Goal: Task Accomplishment & Management: Manage account settings

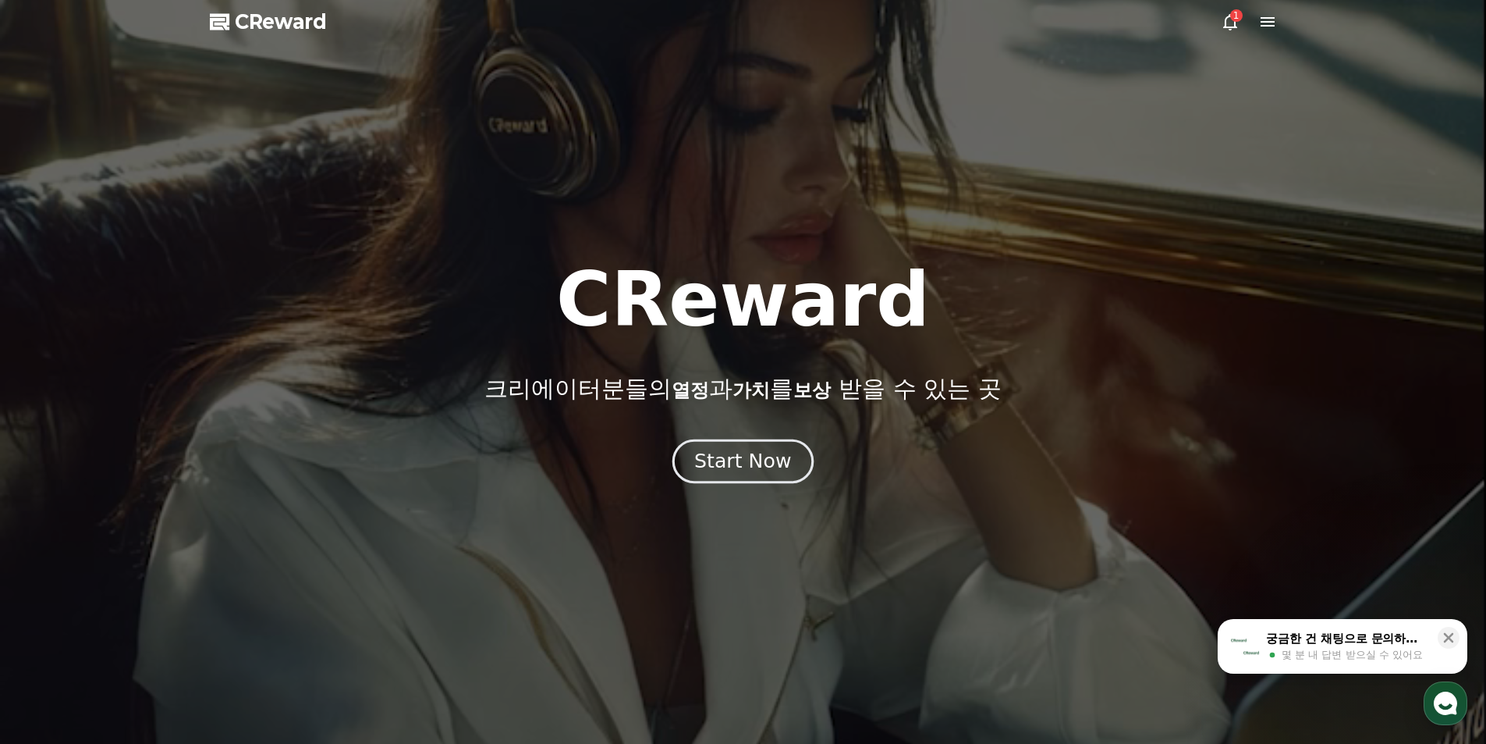
click at [771, 467] on div "Start Now" at bounding box center [742, 461] width 97 height 27
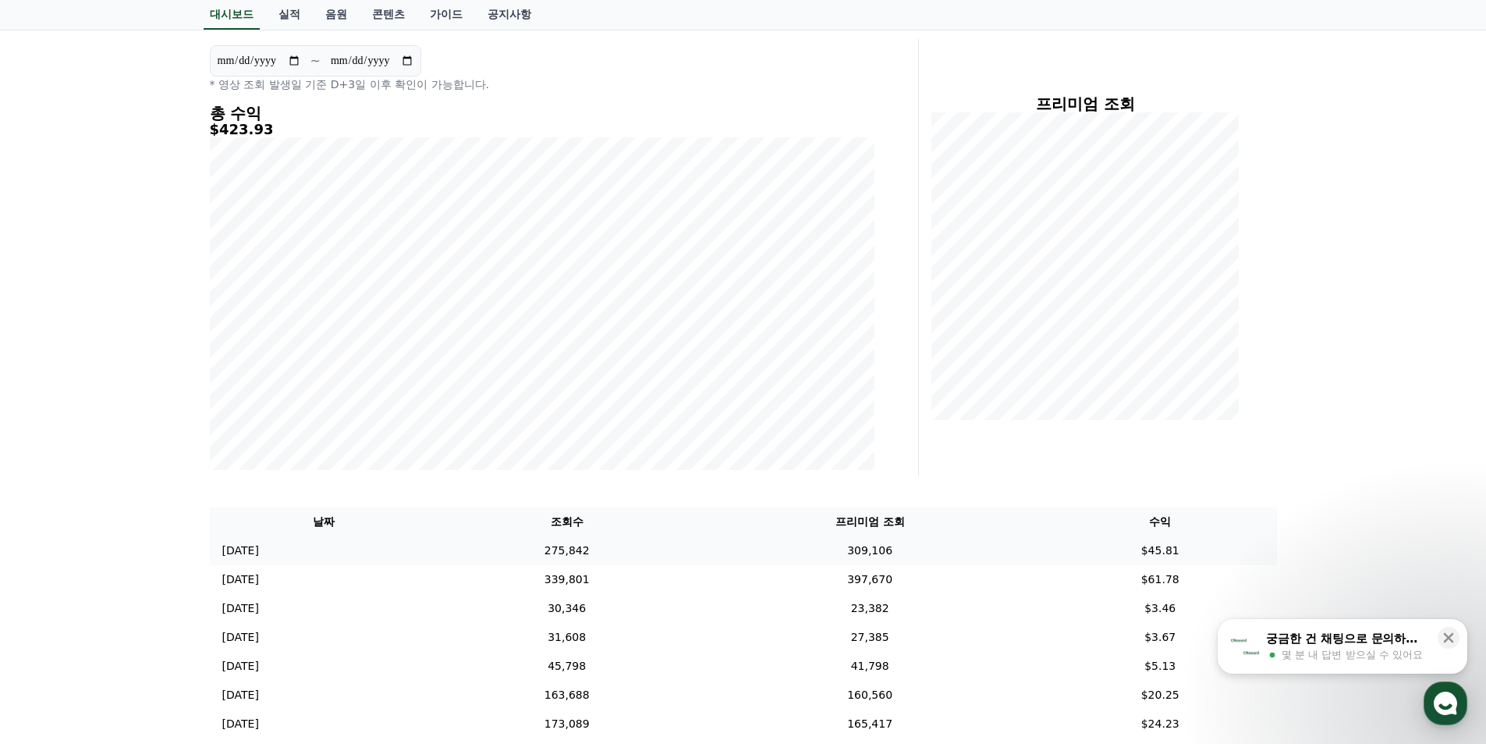
scroll to position [182, 0]
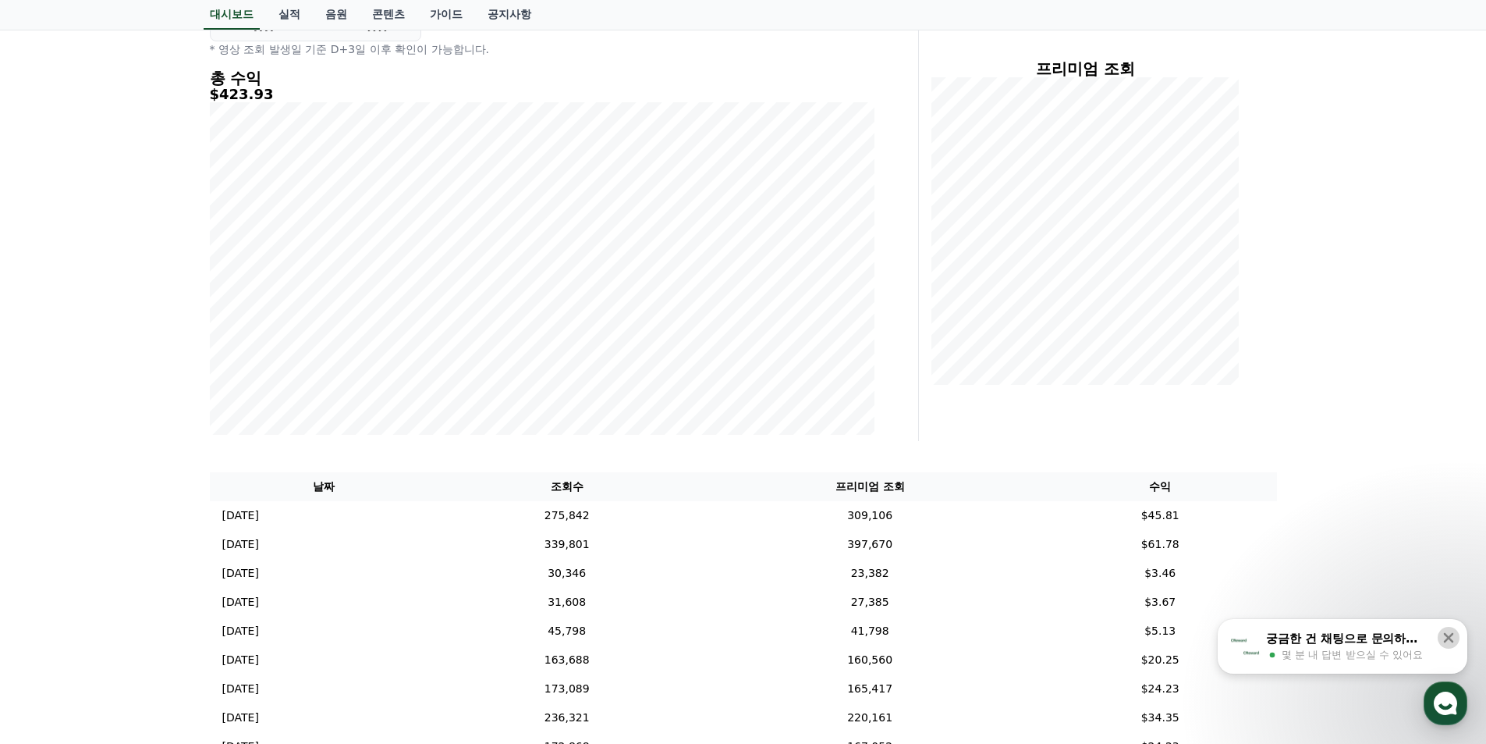
click at [1452, 638] on icon at bounding box center [1449, 638] width 16 height 16
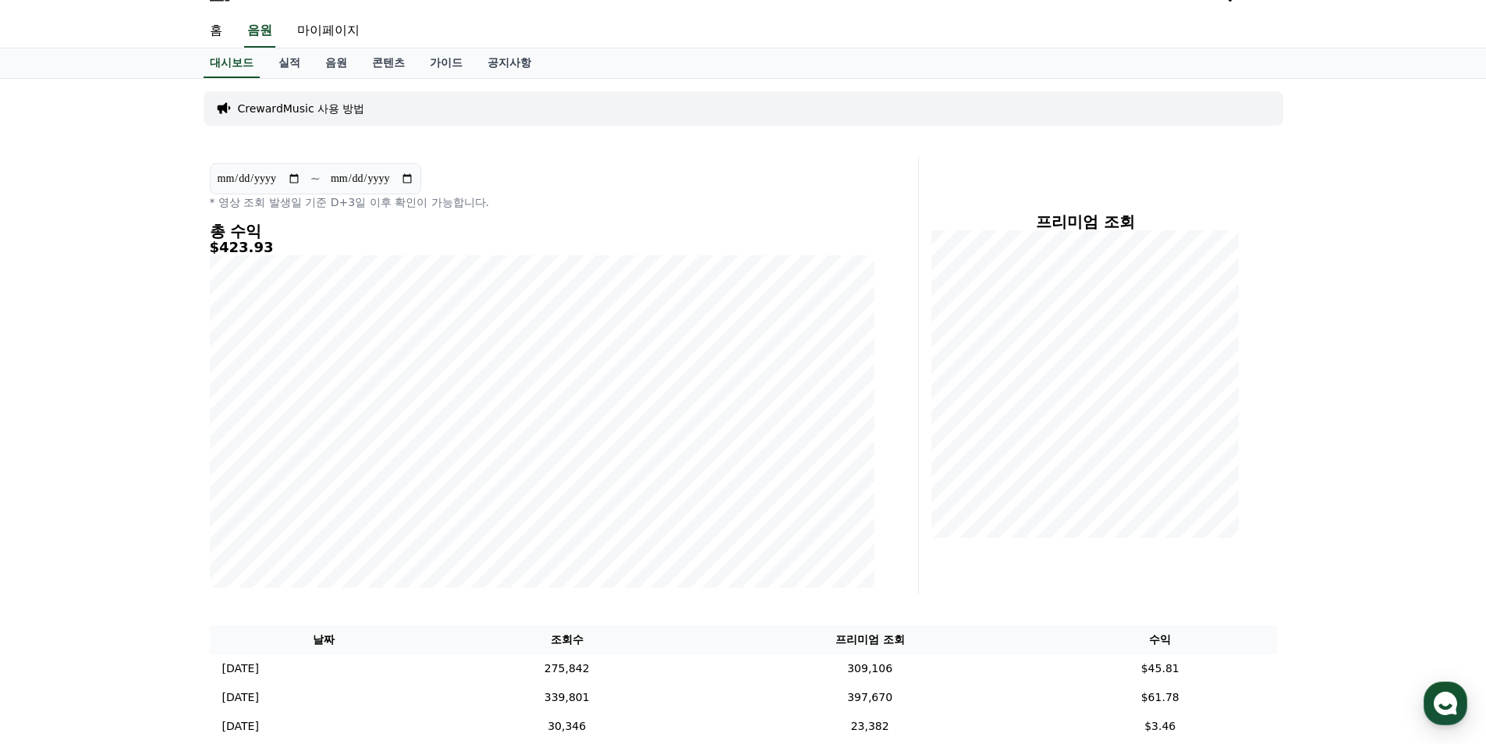
scroll to position [0, 0]
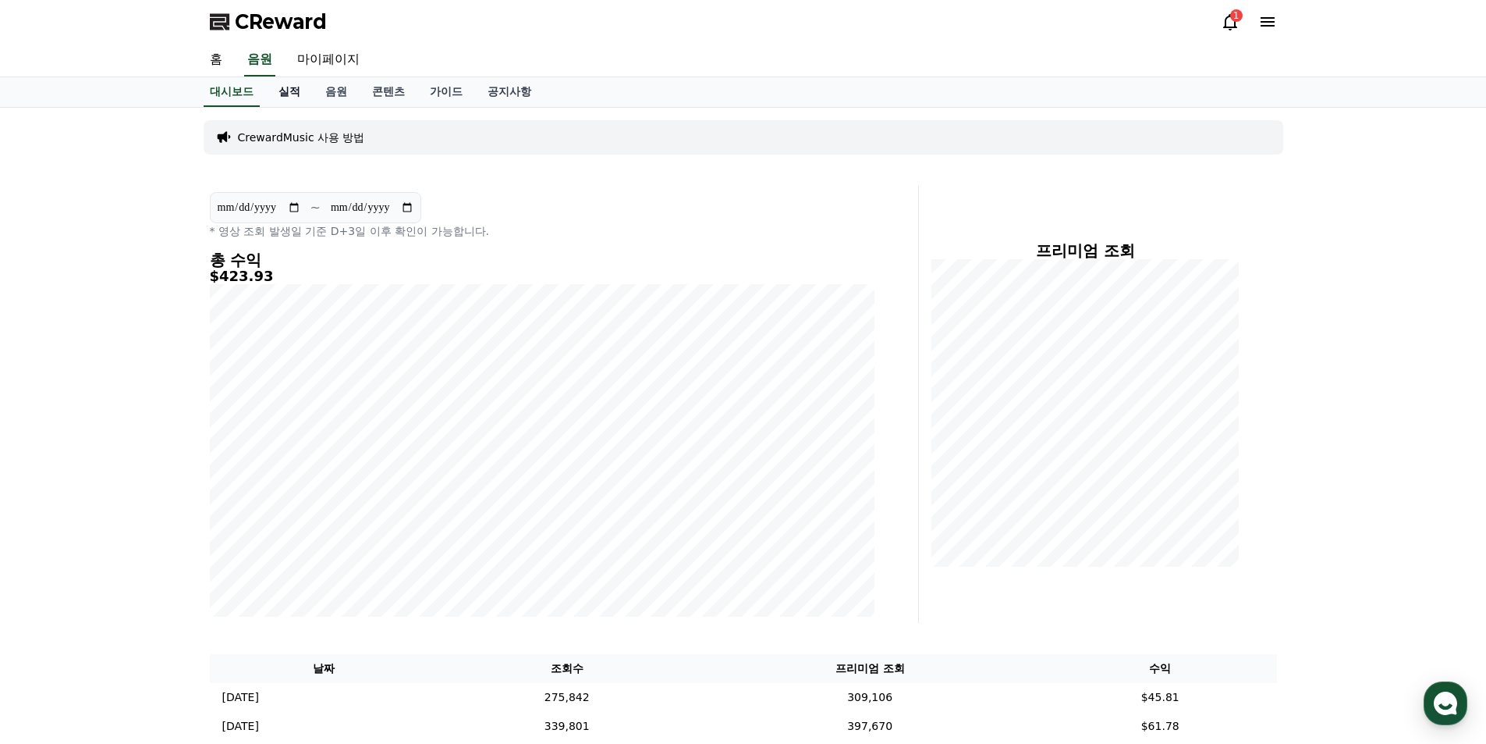
click at [298, 85] on link "실적" at bounding box center [289, 92] width 47 height 30
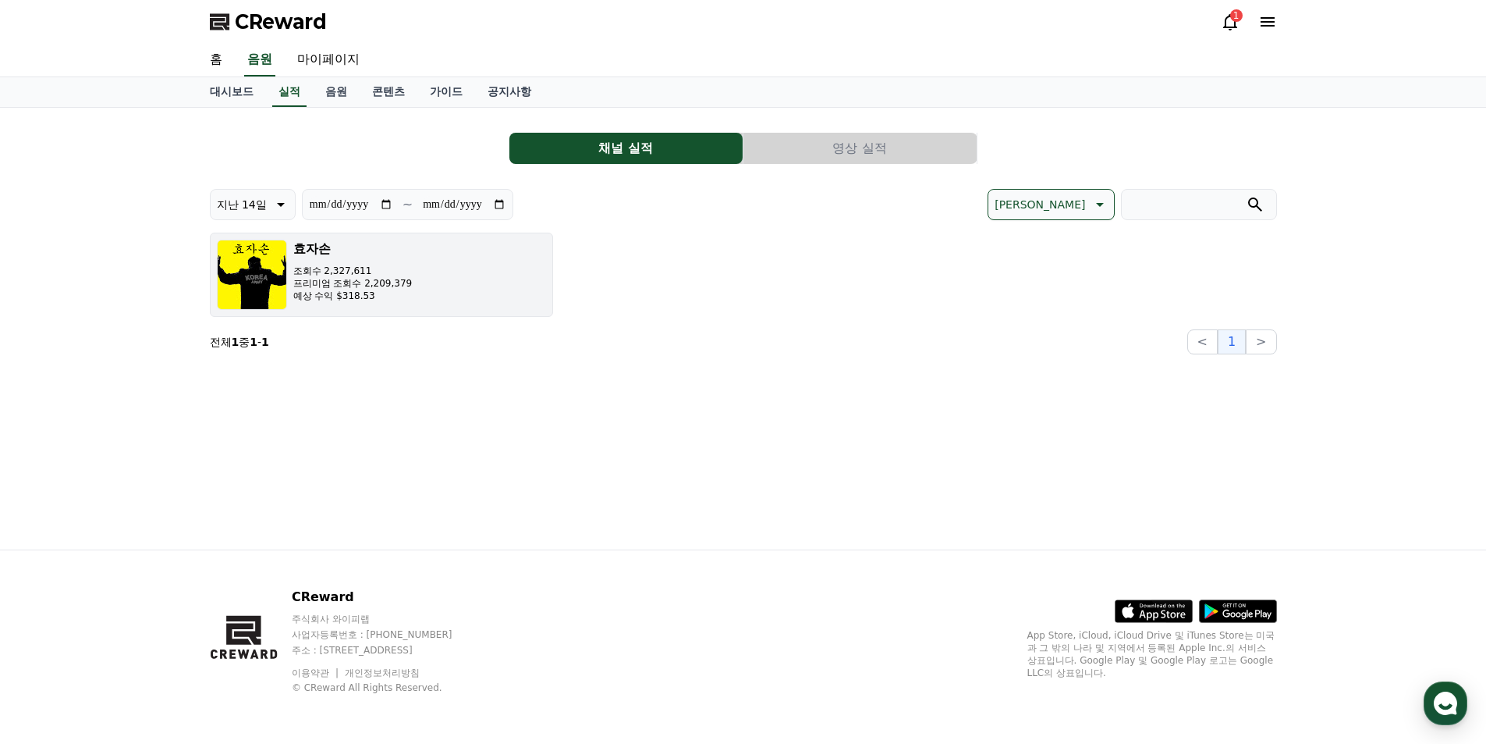
click at [328, 295] on p "예상 수익 $318.53" at bounding box center [352, 295] width 119 height 12
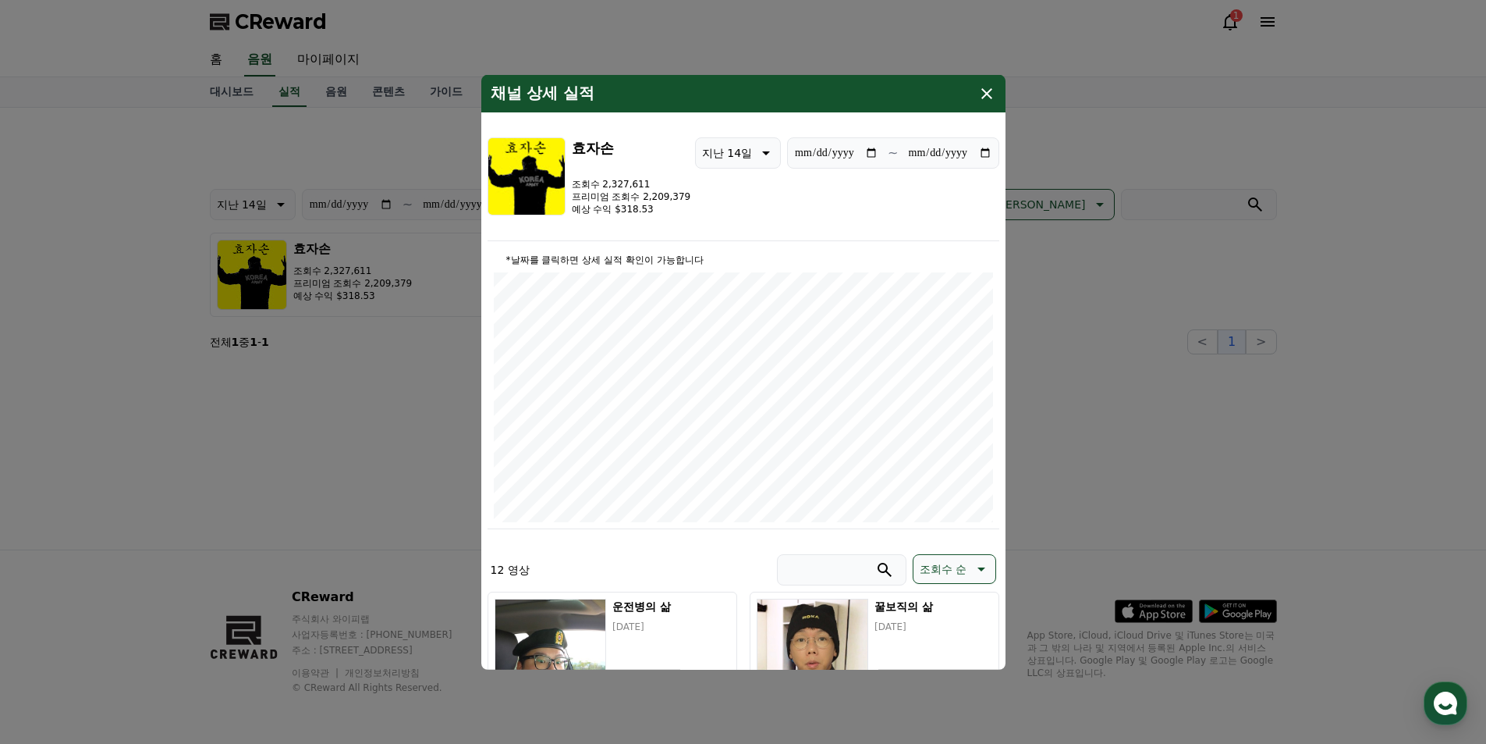
click at [992, 94] on icon "modal" at bounding box center [987, 92] width 19 height 19
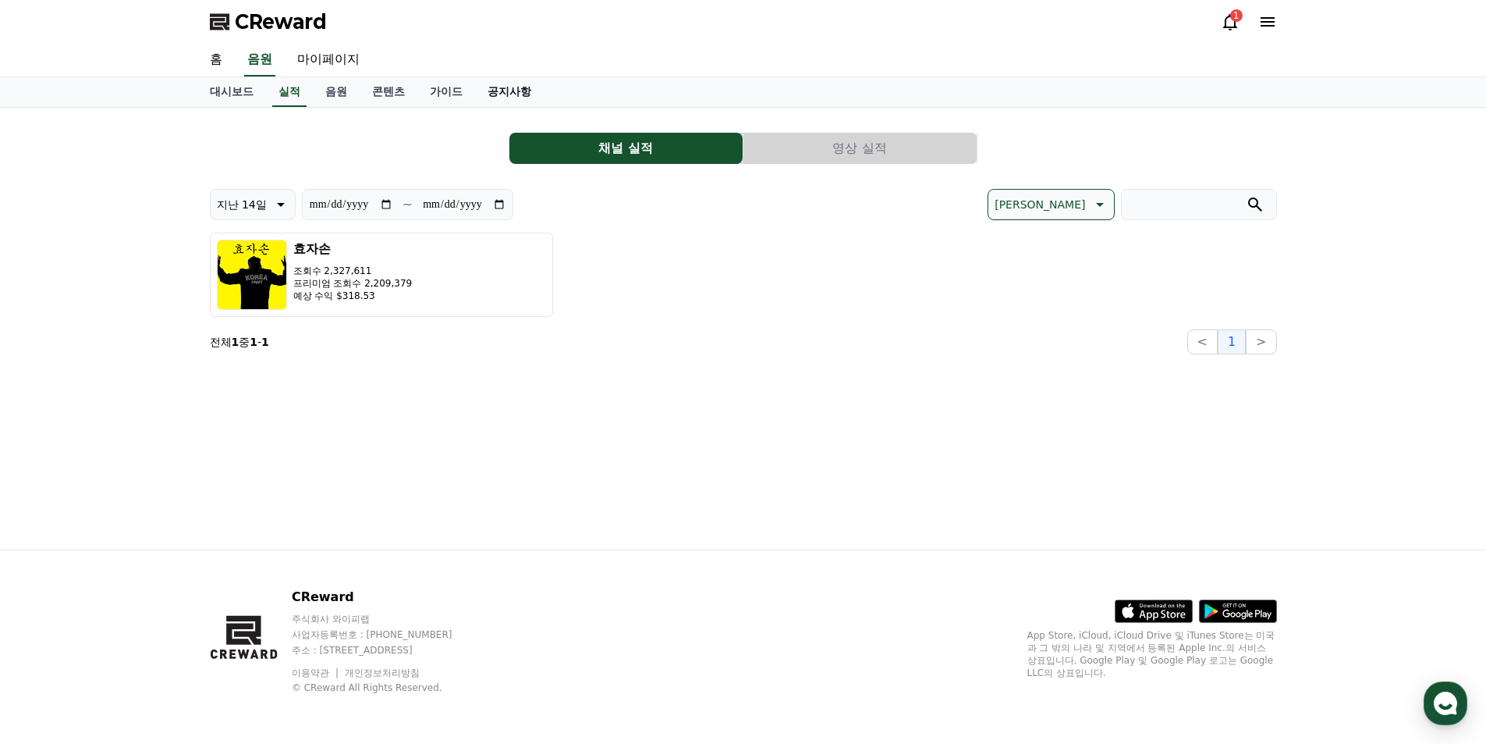
click at [531, 87] on link "공지사항" at bounding box center [509, 92] width 69 height 30
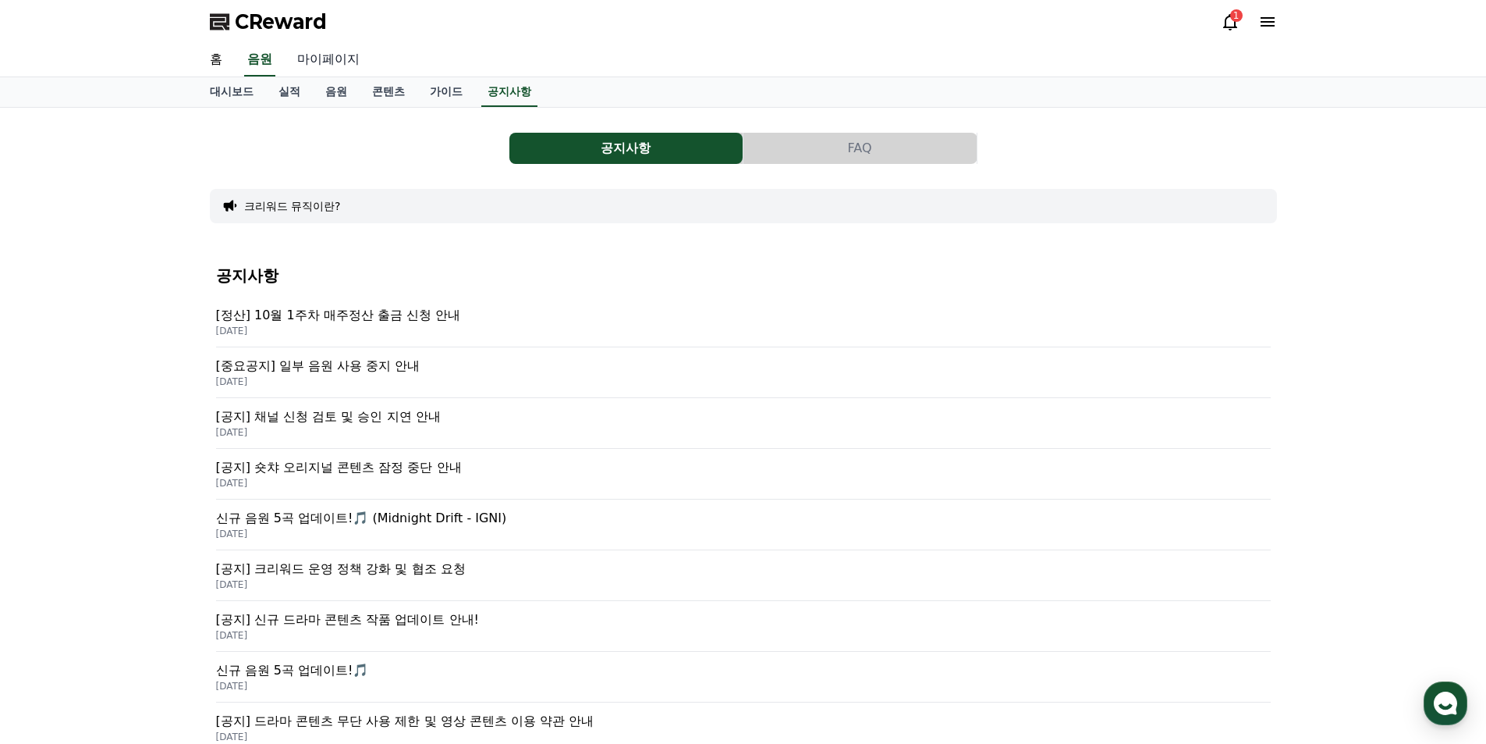
click at [328, 57] on link "마이페이지" at bounding box center [328, 60] width 87 height 33
select select "**********"
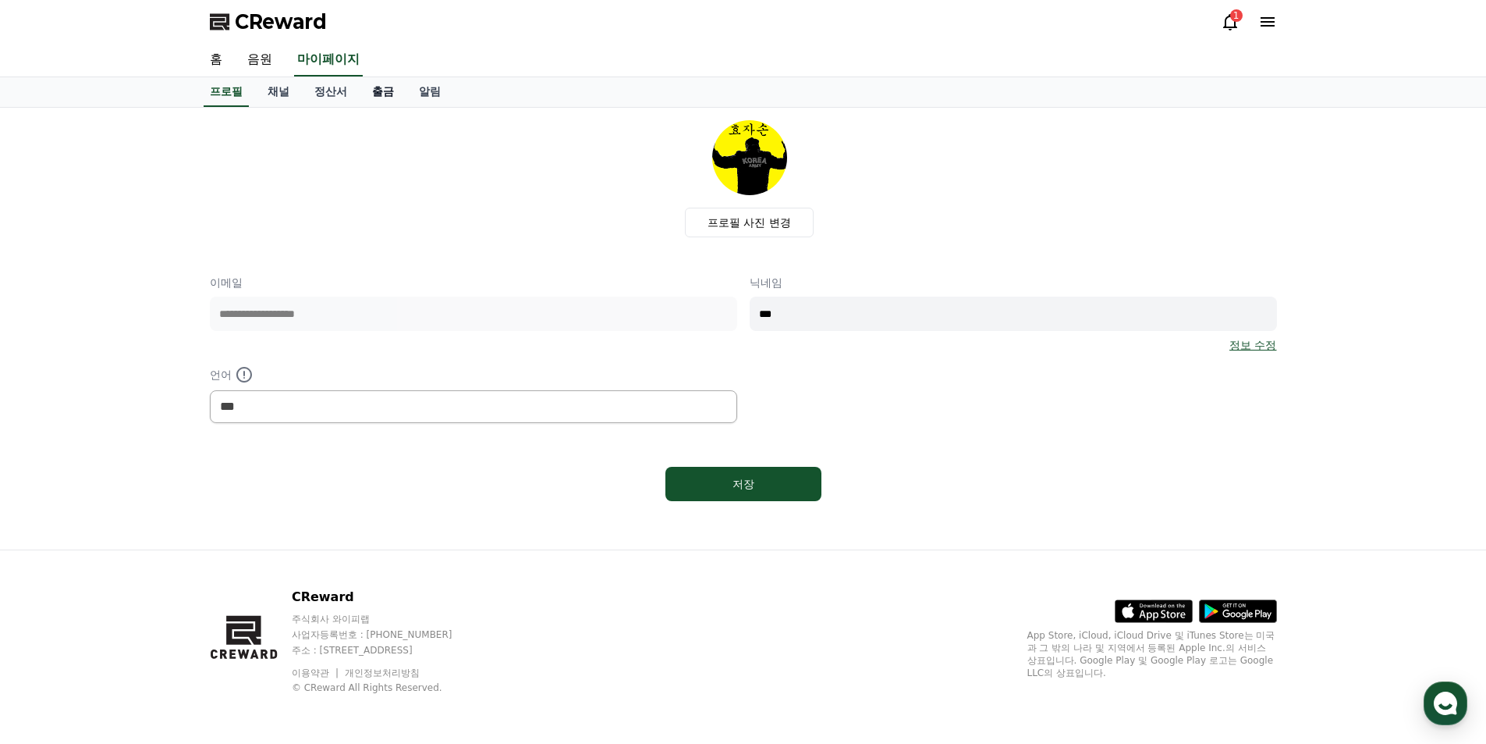
click at [383, 91] on link "출금" at bounding box center [383, 92] width 47 height 30
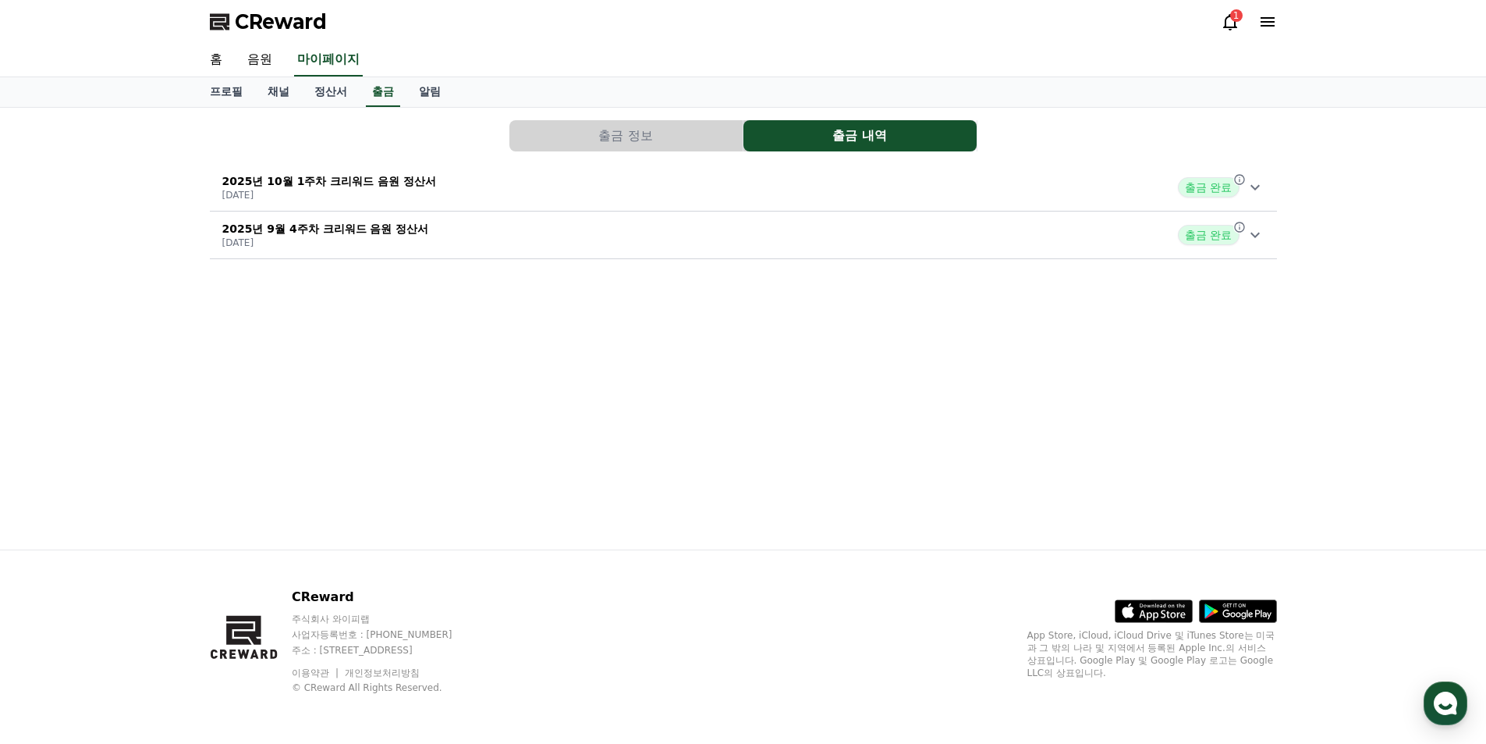
click at [408, 193] on p "[DATE]" at bounding box center [329, 195] width 215 height 12
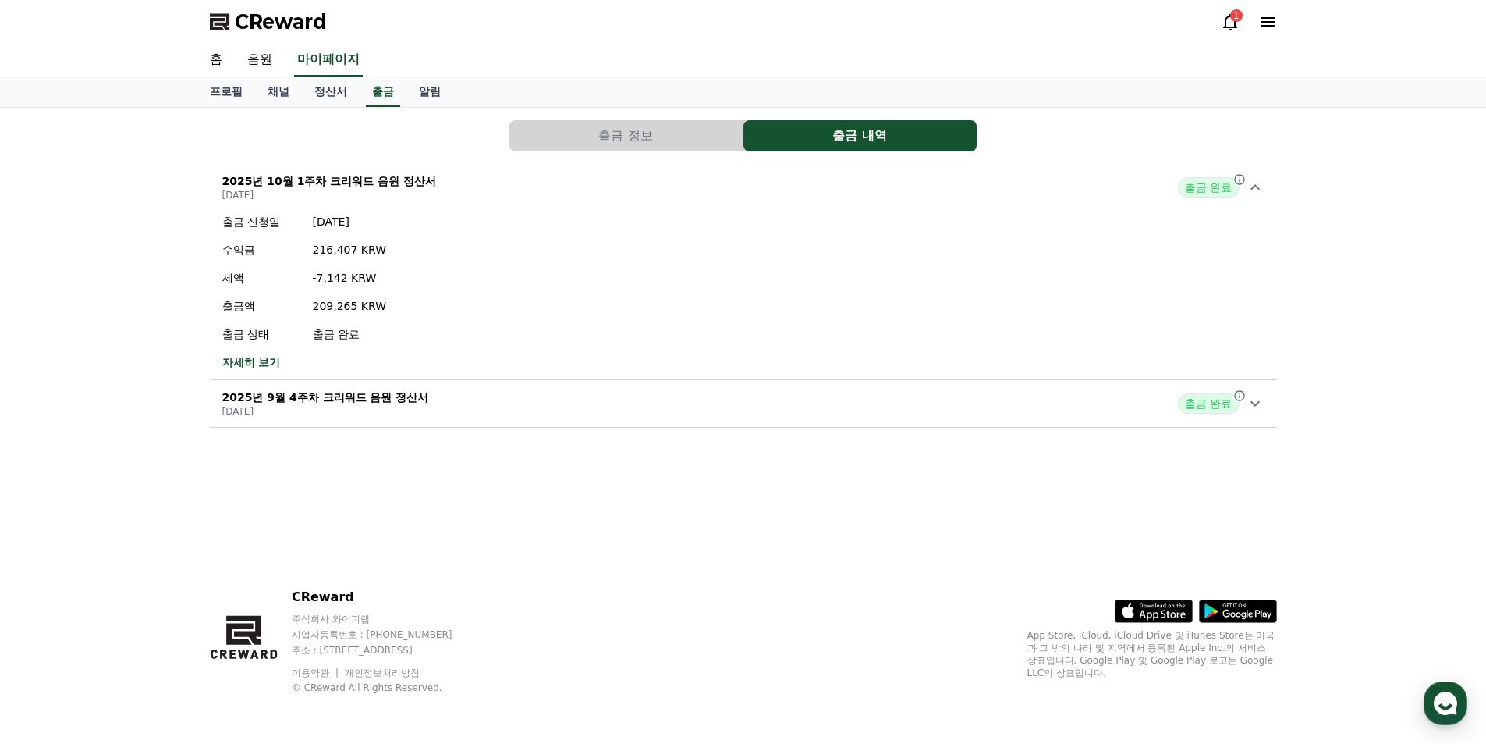
click at [836, 265] on div "출금 신청일 [DATE] 수익금 216,407 KRW 세액 -7,142 KRW 출금액 209,265 KRW 출금 상태 출금 완료 자세히 보기" at bounding box center [743, 292] width 1067 height 169
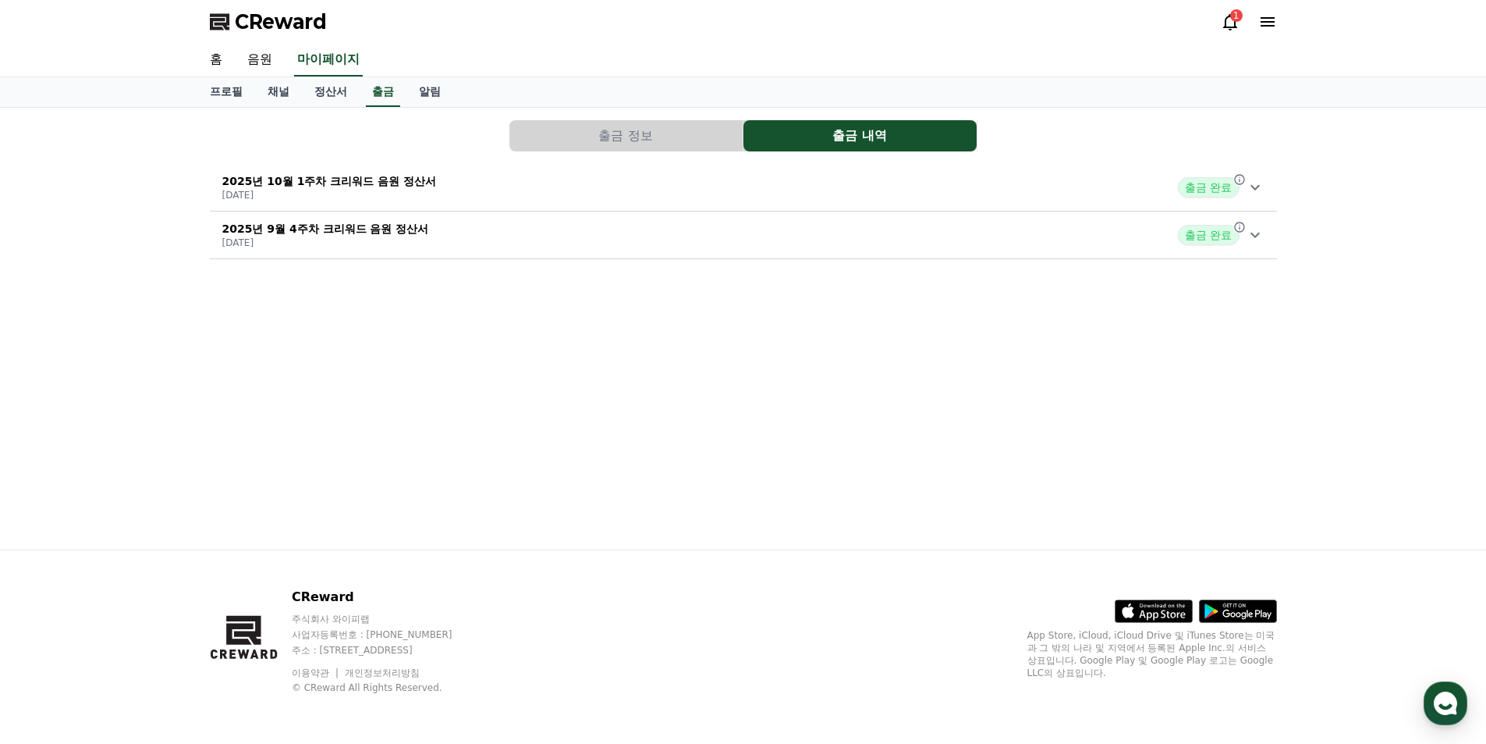
click at [649, 126] on button "출금 정보" at bounding box center [625, 135] width 233 height 31
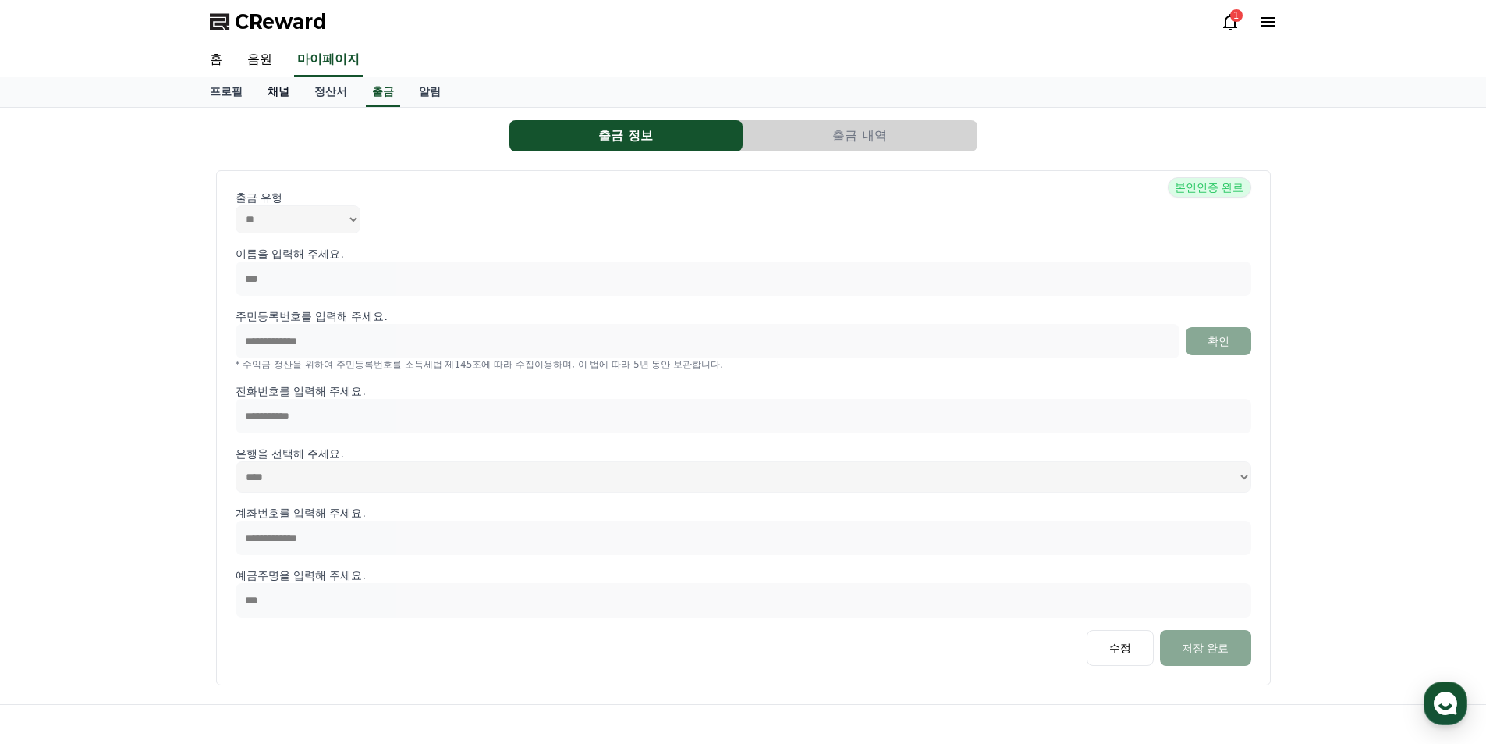
click at [265, 86] on link "채널" at bounding box center [278, 92] width 47 height 30
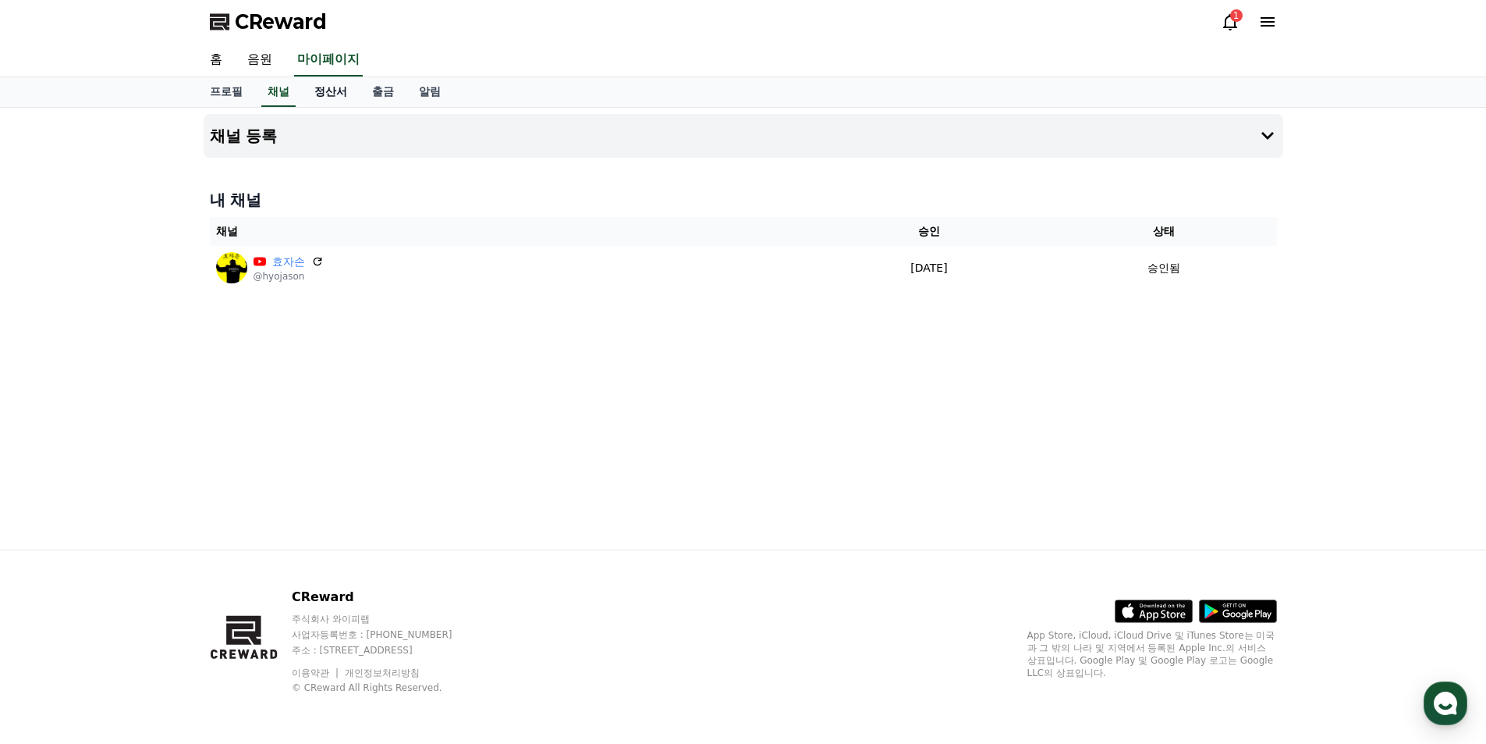
click at [337, 97] on link "정산서" at bounding box center [331, 92] width 58 height 30
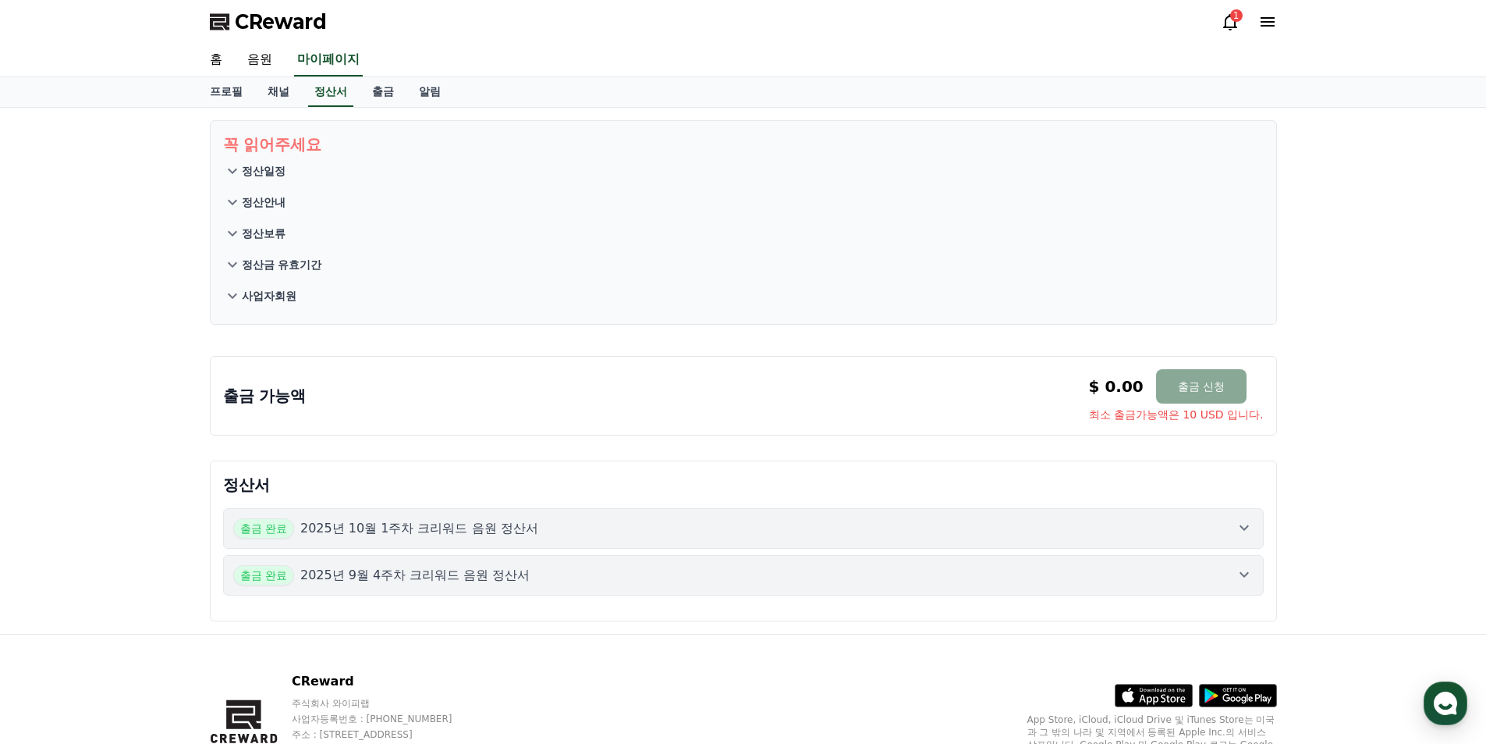
click at [268, 172] on p "정산일정" at bounding box center [264, 171] width 44 height 16
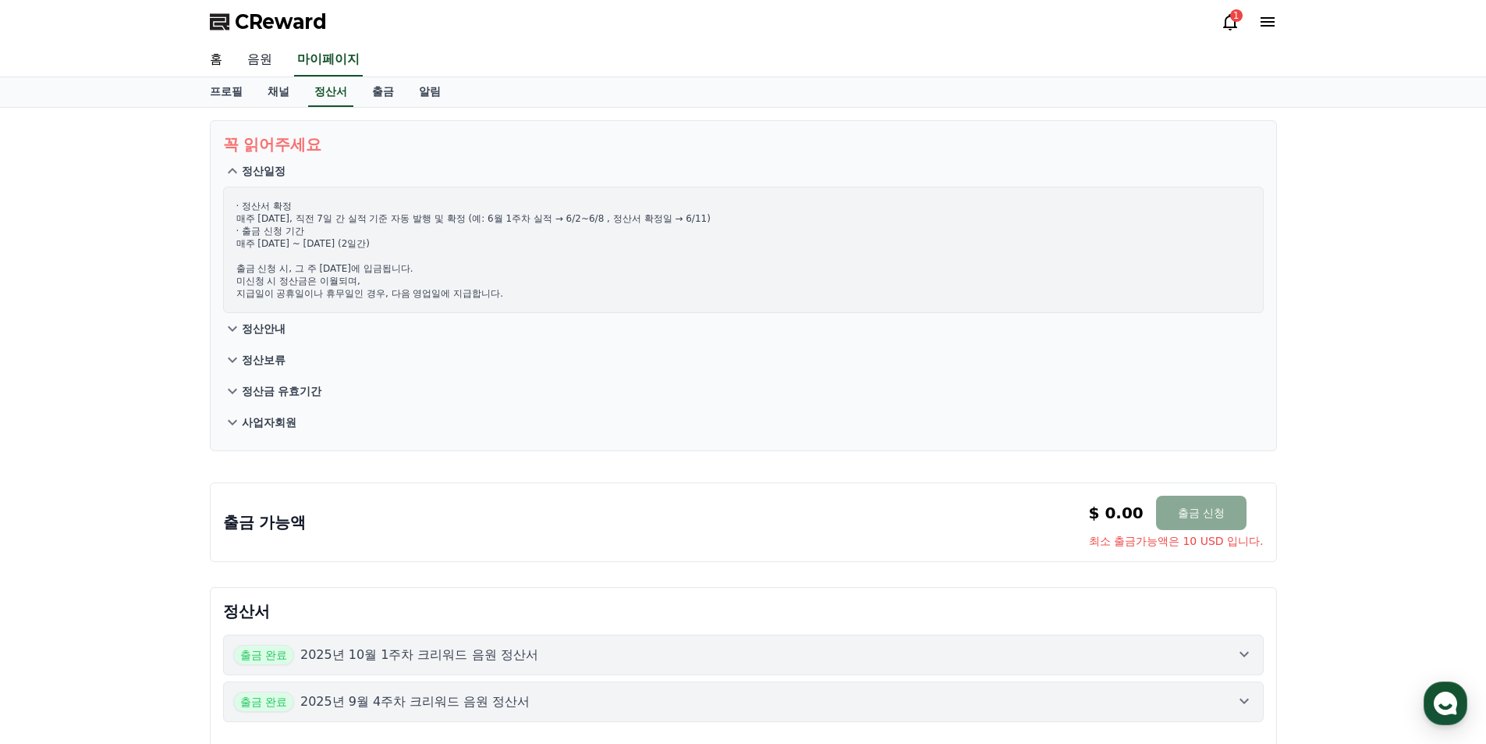
click at [253, 63] on link "음원" at bounding box center [260, 60] width 50 height 33
